Goal: Find contact information: Obtain details needed to contact an individual or organization

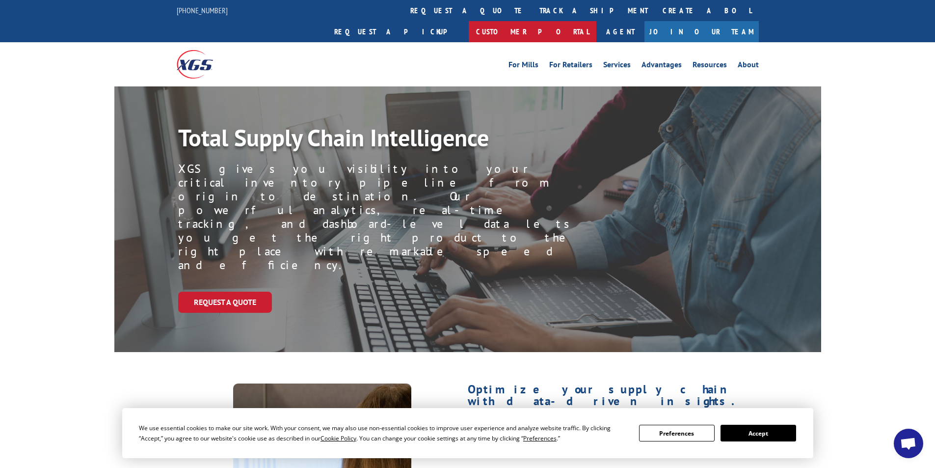
click at [596, 21] on link "Customer Portal" at bounding box center [533, 31] width 128 height 21
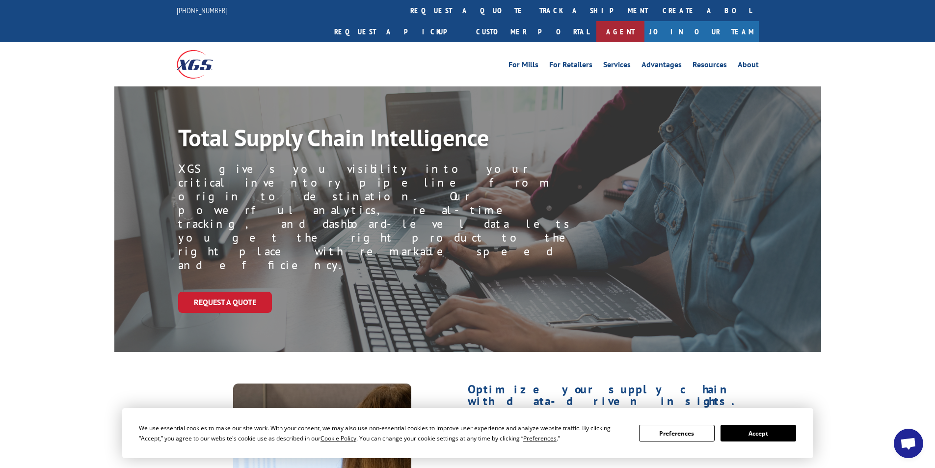
click at [644, 21] on link "Agent" at bounding box center [620, 31] width 48 height 21
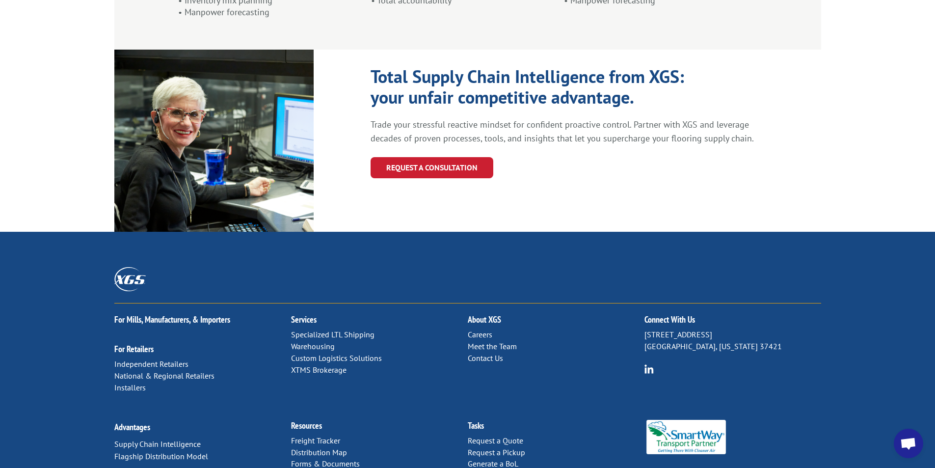
scroll to position [997, 0]
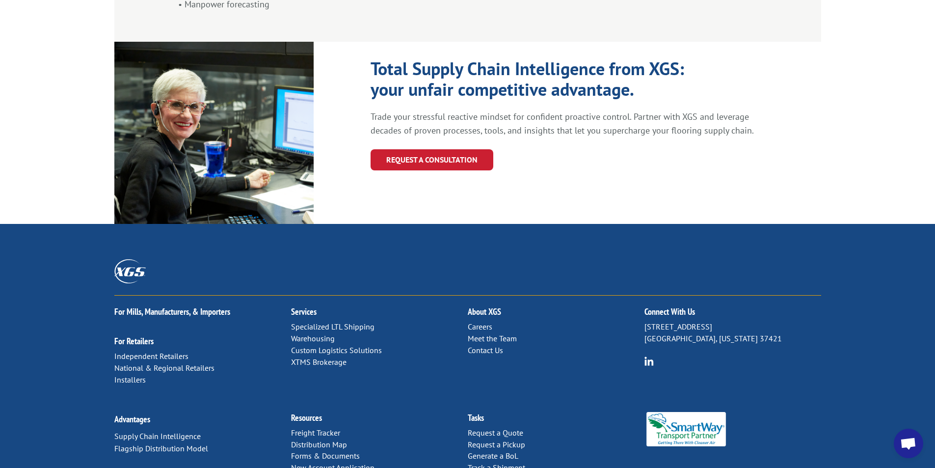
click at [483, 345] on link "Contact Us" at bounding box center [485, 350] width 35 height 10
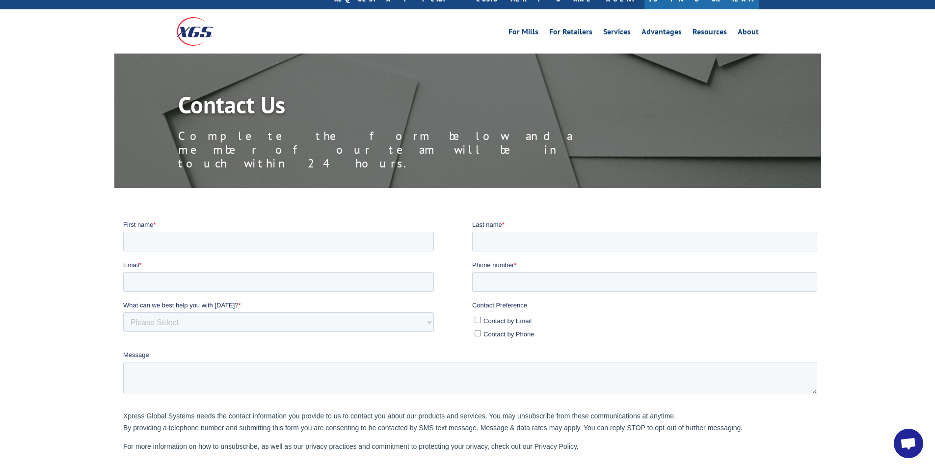
scroll to position [49, 0]
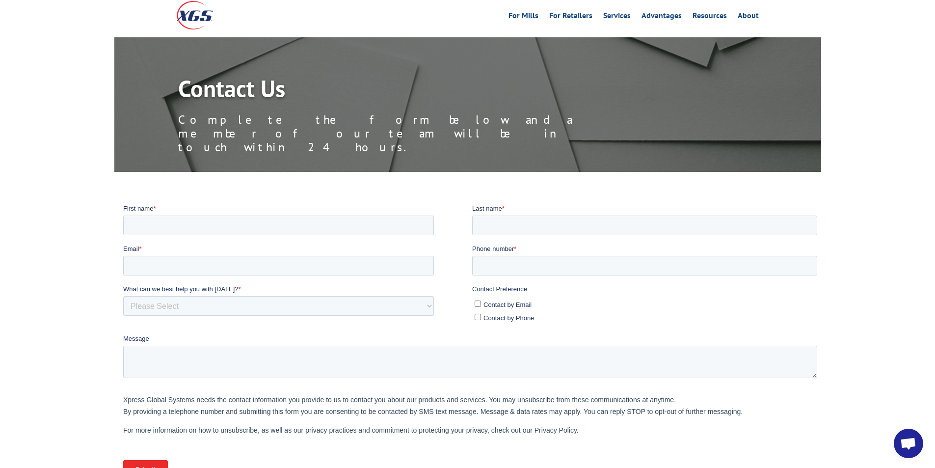
click at [477, 304] on input "Contact by Email" at bounding box center [477, 303] width 6 height 6
checkbox input "true"
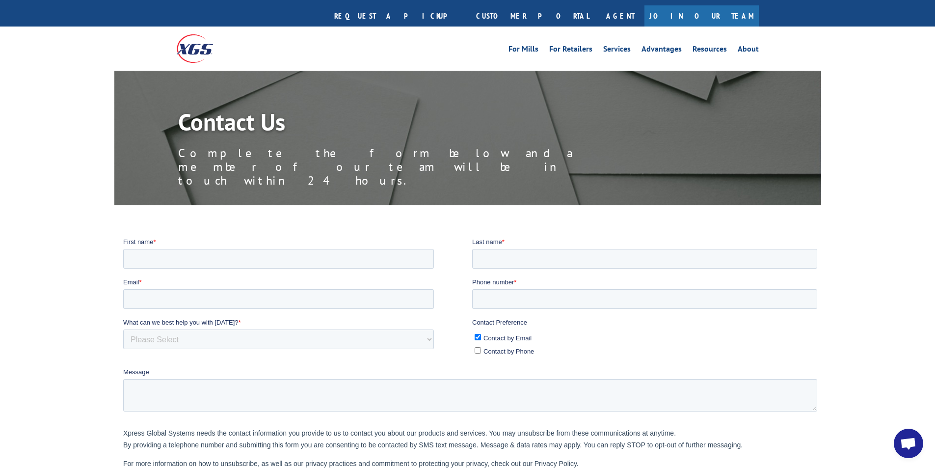
scroll to position [0, 0]
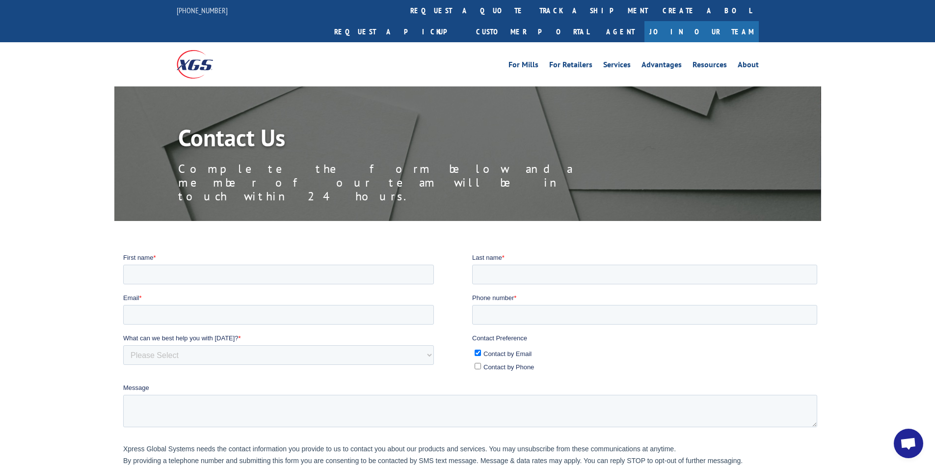
drag, startPoint x: 197, startPoint y: 43, endPoint x: 204, endPoint y: 44, distance: 7.4
click at [197, 50] on img at bounding box center [195, 64] width 36 height 28
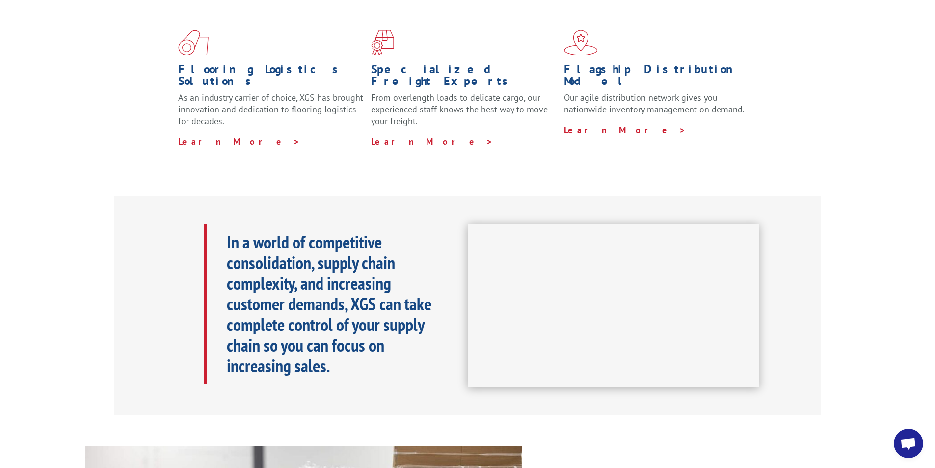
scroll to position [295, 0]
